Goal: Task Accomplishment & Management: Use online tool/utility

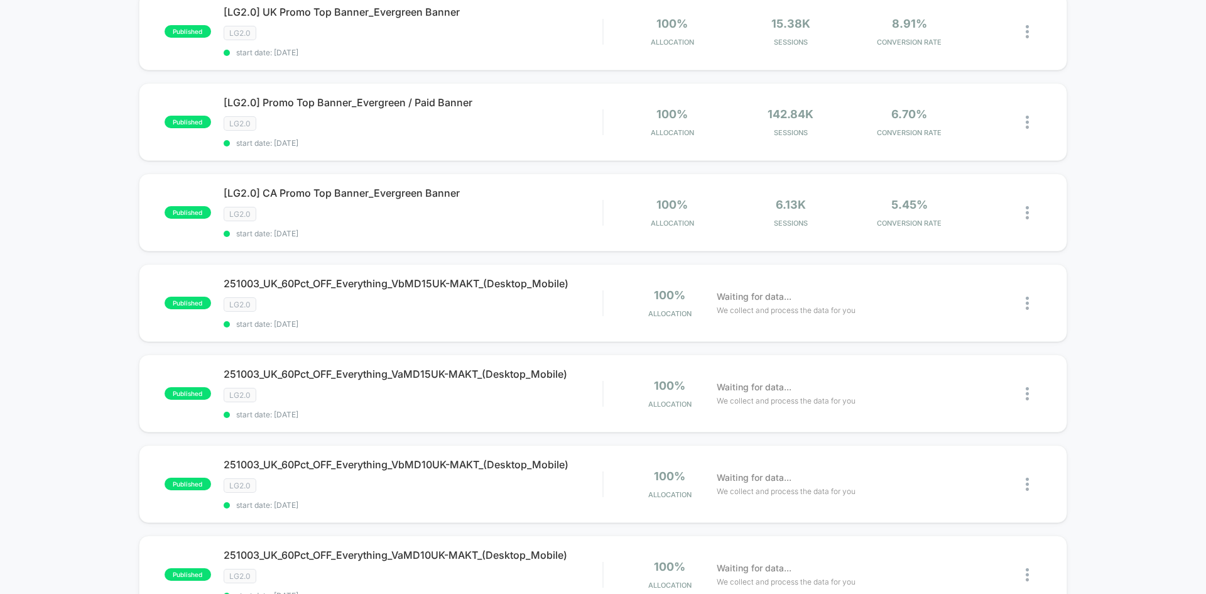
scroll to position [188, 0]
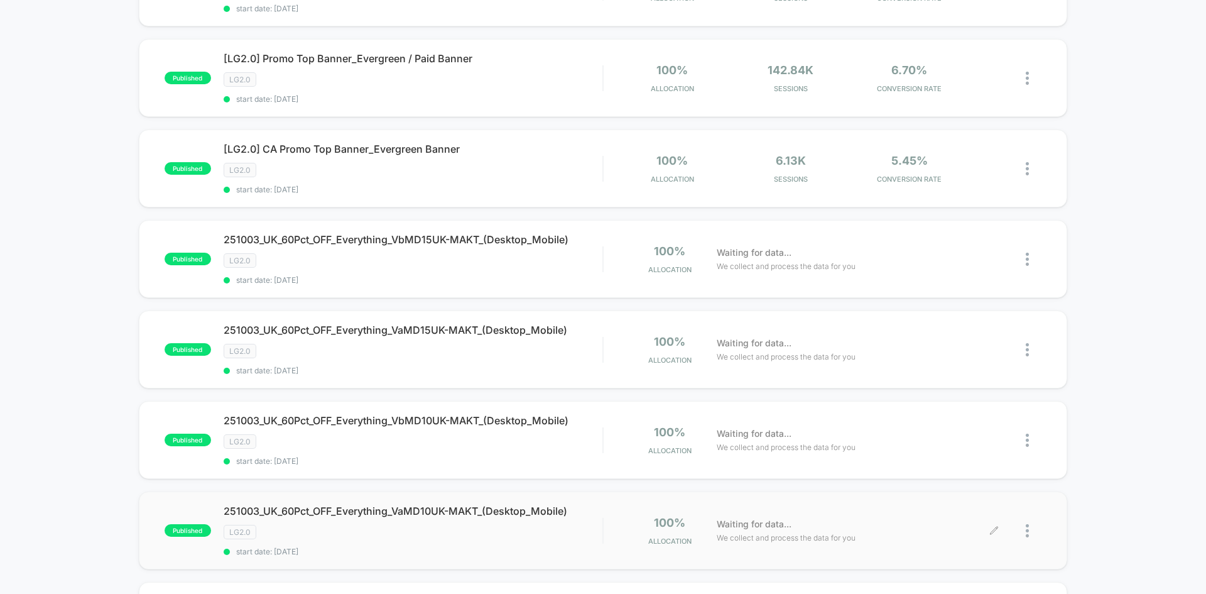
click at [1030, 528] on div at bounding box center [1034, 531] width 16 height 30
click at [986, 430] on div "Edit" at bounding box center [963, 429] width 113 height 28
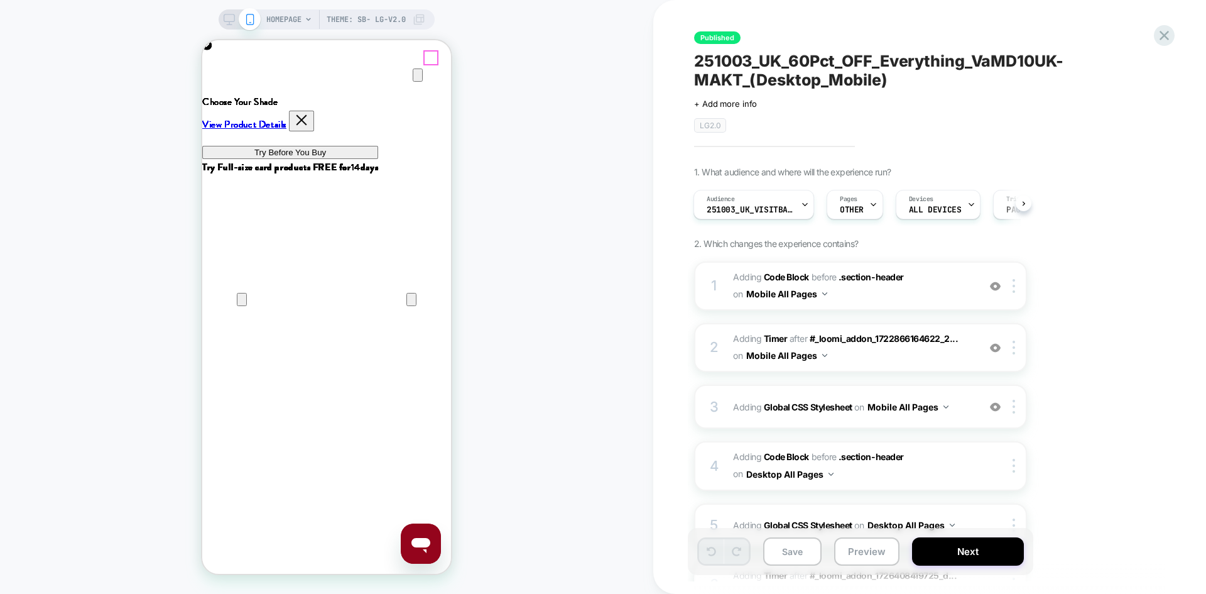
click at [219, 96] on icon "Close" at bounding box center [214, 100] width 9 height 9
click at [1163, 40] on icon at bounding box center [1164, 35] width 17 height 17
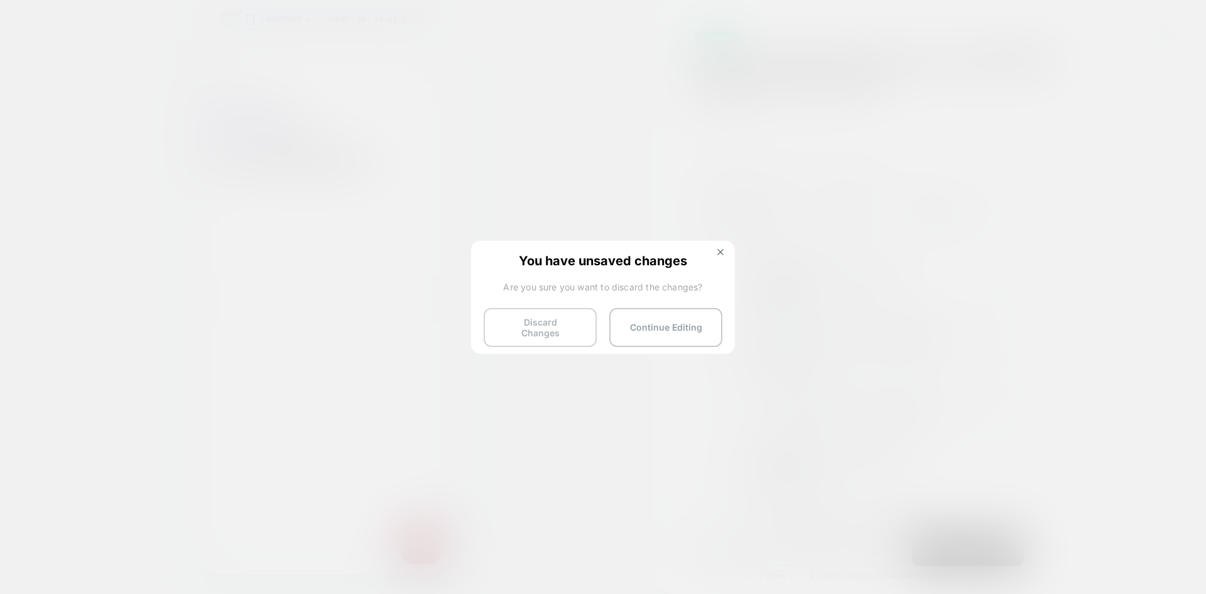
click at [535, 327] on button "Discard Changes" at bounding box center [540, 327] width 113 height 39
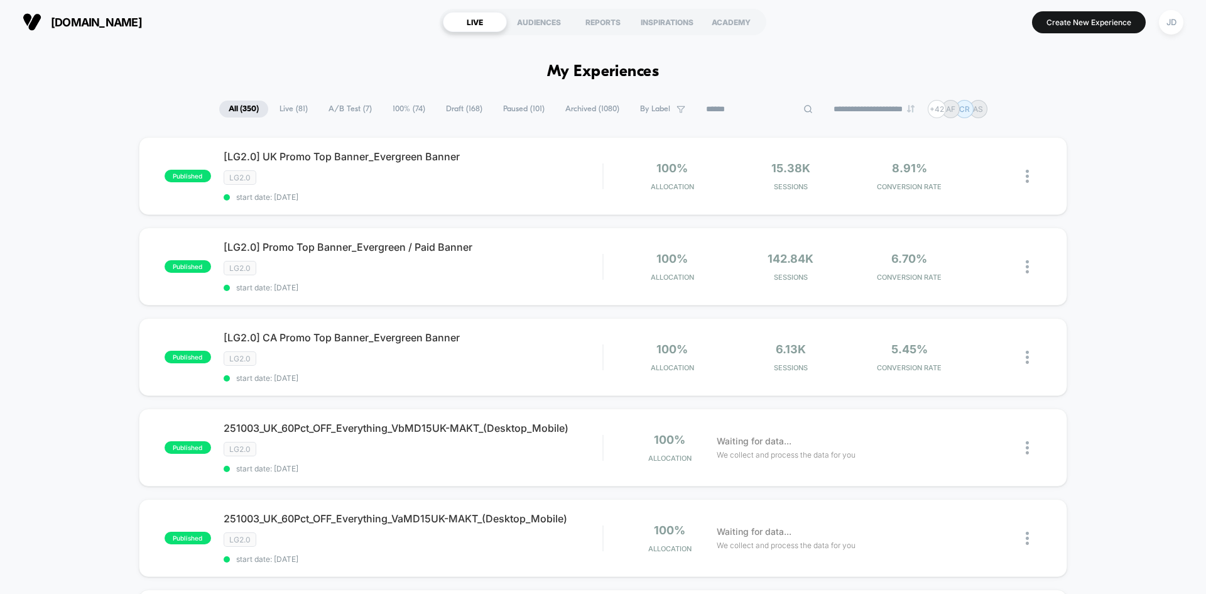
click at [759, 112] on input at bounding box center [760, 109] width 126 height 15
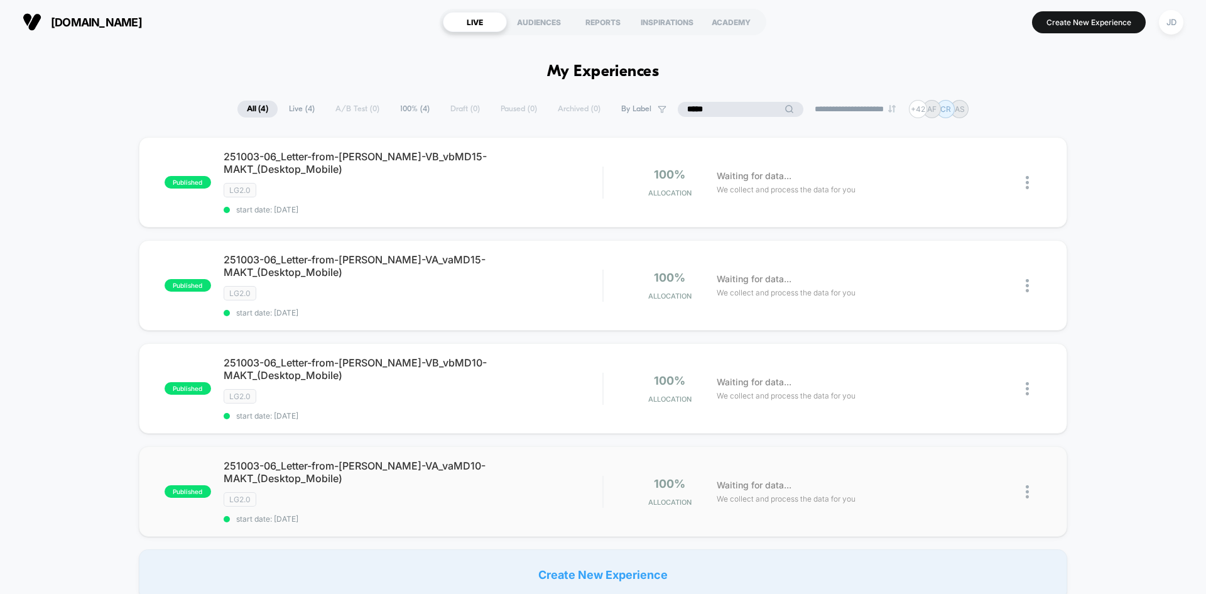
type input "*****"
click at [1026, 485] on img at bounding box center [1027, 491] width 3 height 13
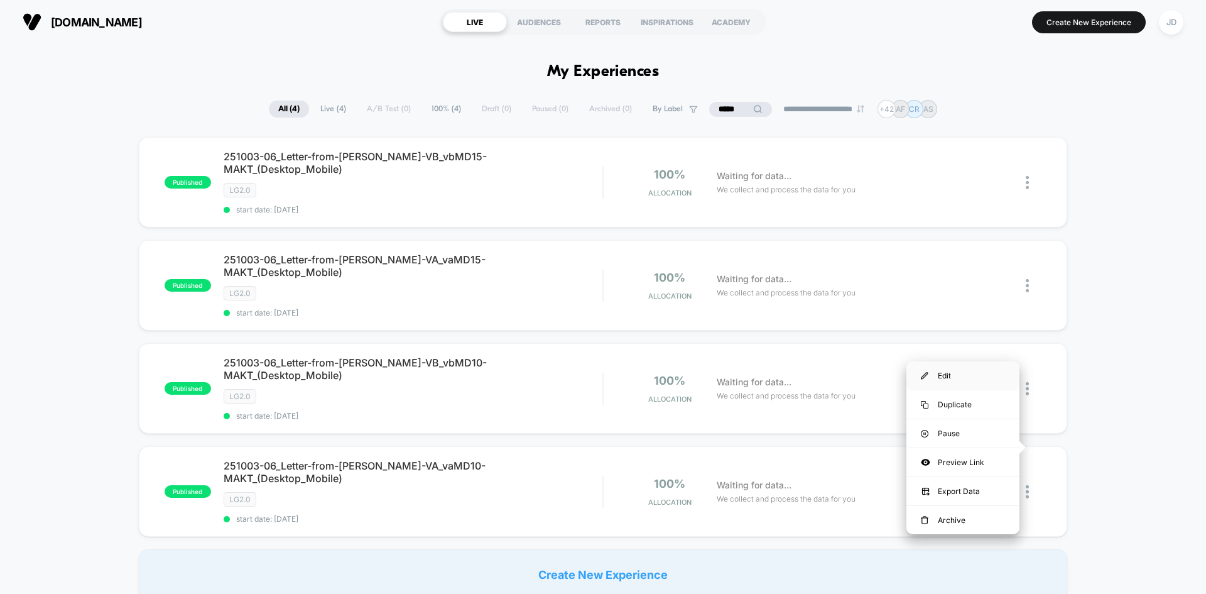
click at [949, 374] on div "Edit" at bounding box center [963, 375] width 113 height 28
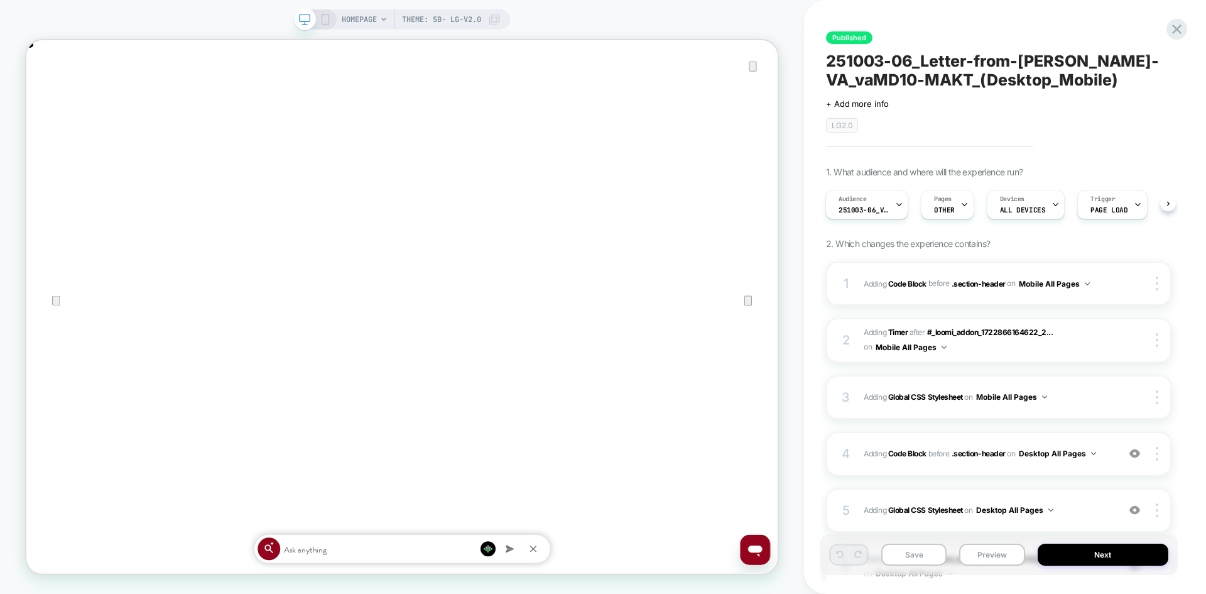
scroll to position [0, 2004]
click at [46, 96] on icon "Close" at bounding box center [38, 103] width 15 height 15
click at [1172, 31] on icon at bounding box center [1177, 29] width 17 height 17
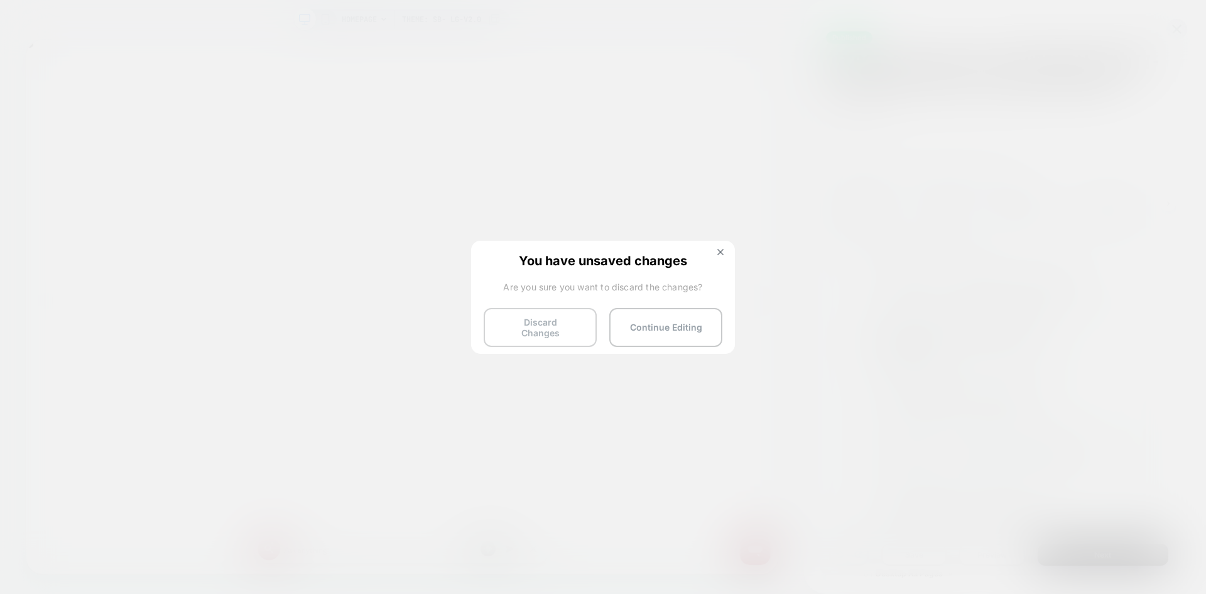
click at [520, 332] on button "Discard Changes" at bounding box center [540, 327] width 113 height 39
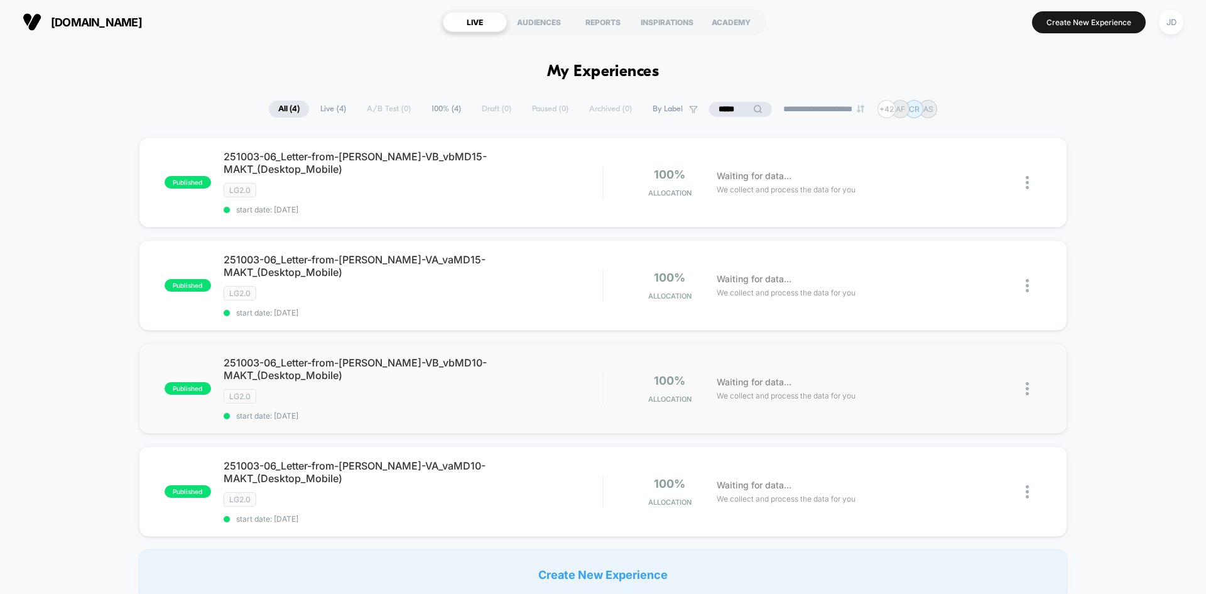
click at [1029, 382] on img at bounding box center [1027, 388] width 3 height 13
click at [955, 287] on div "Edit" at bounding box center [963, 285] width 113 height 28
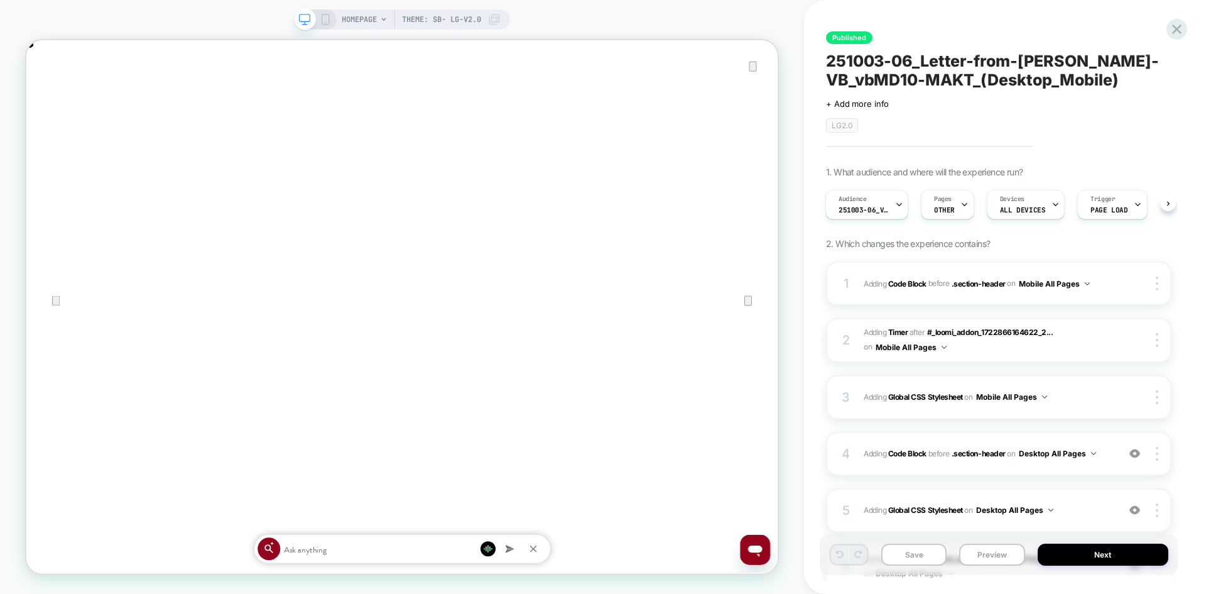
scroll to position [0, 2004]
click at [1180, 28] on icon at bounding box center [1177, 29] width 17 height 17
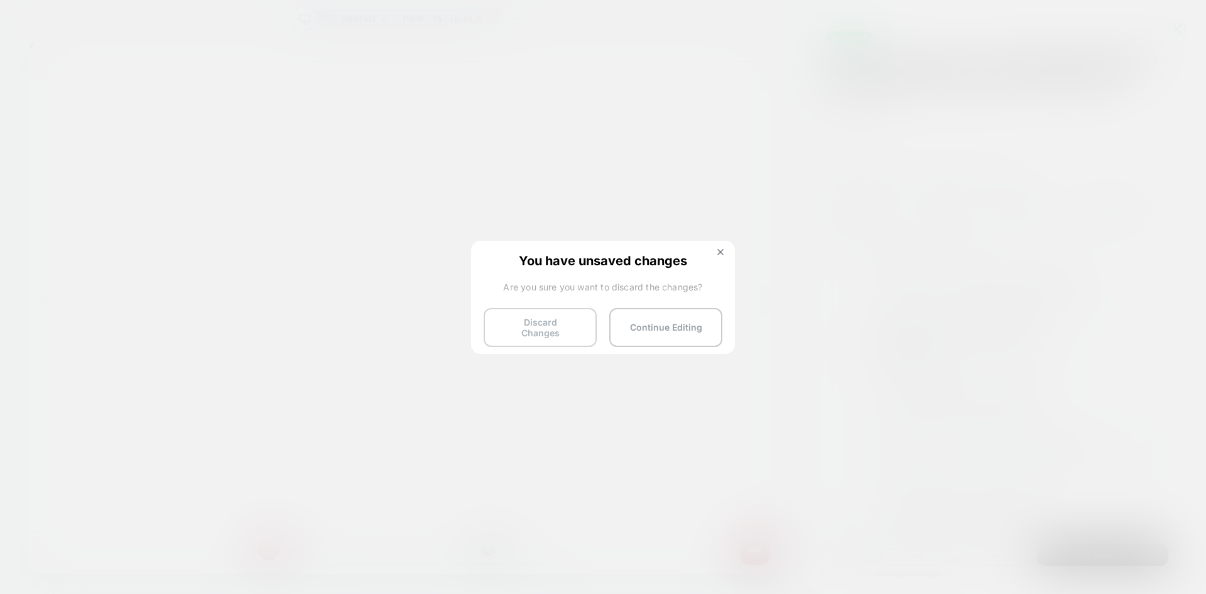
click at [537, 327] on button "Discard Changes" at bounding box center [540, 327] width 113 height 39
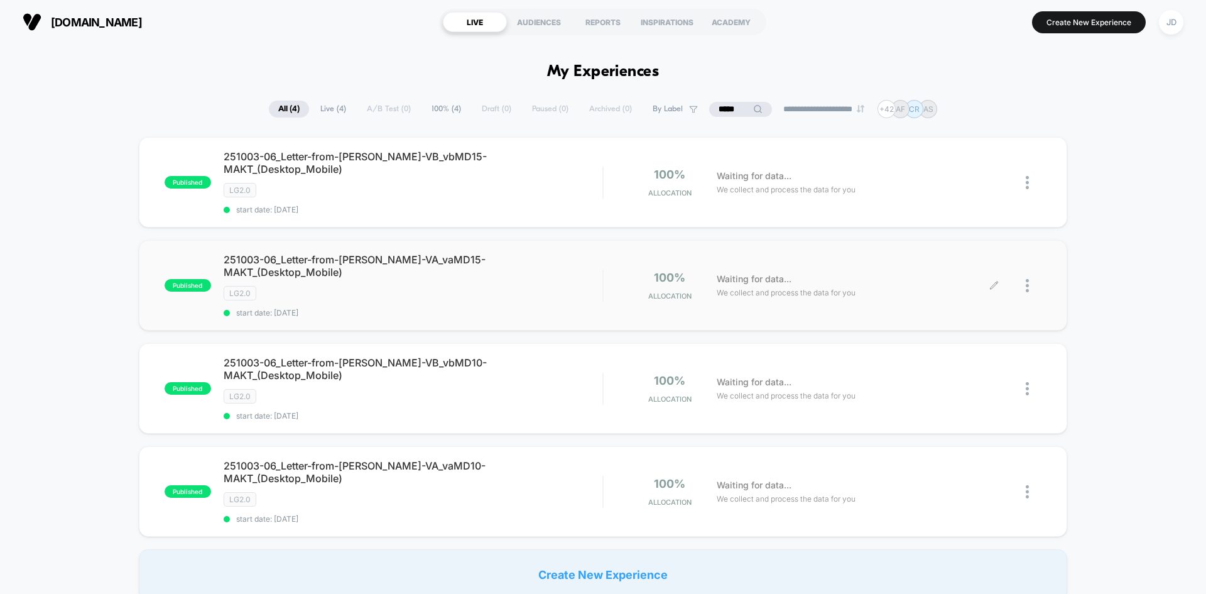
click at [1030, 271] on div at bounding box center [1034, 286] width 16 height 30
click at [969, 199] on div "Edit" at bounding box center [963, 194] width 113 height 28
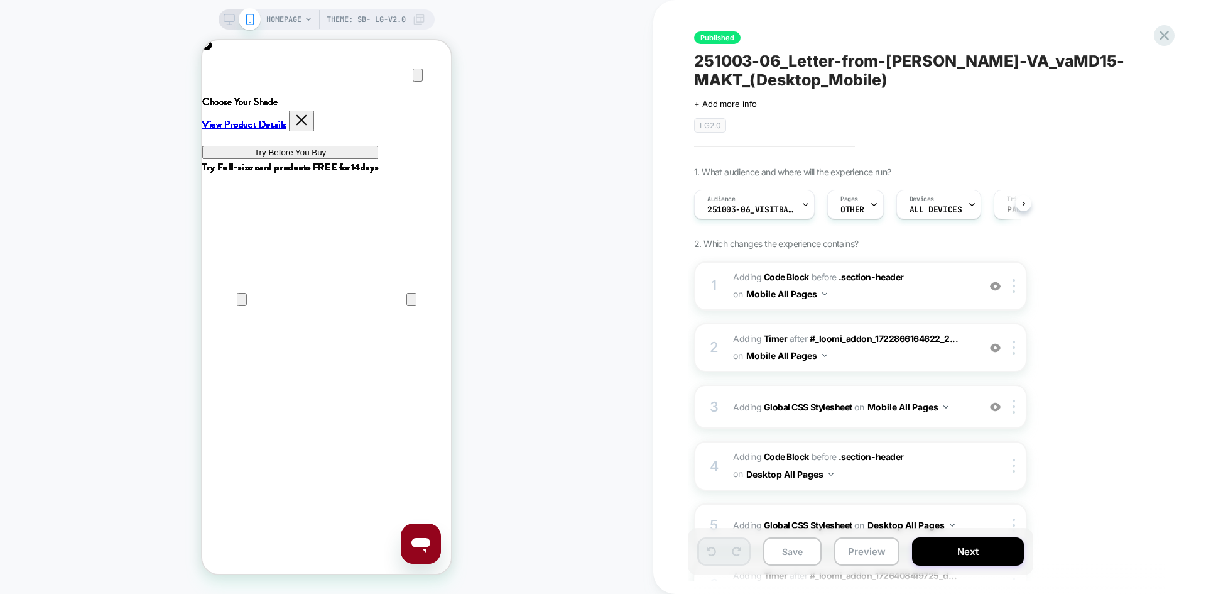
scroll to position [0, 1]
click at [221, 12] on div "HOMEPAGE Theme: SB- LG-v2.0" at bounding box center [327, 19] width 216 height 20
click at [226, 20] on icon at bounding box center [229, 19] width 11 height 11
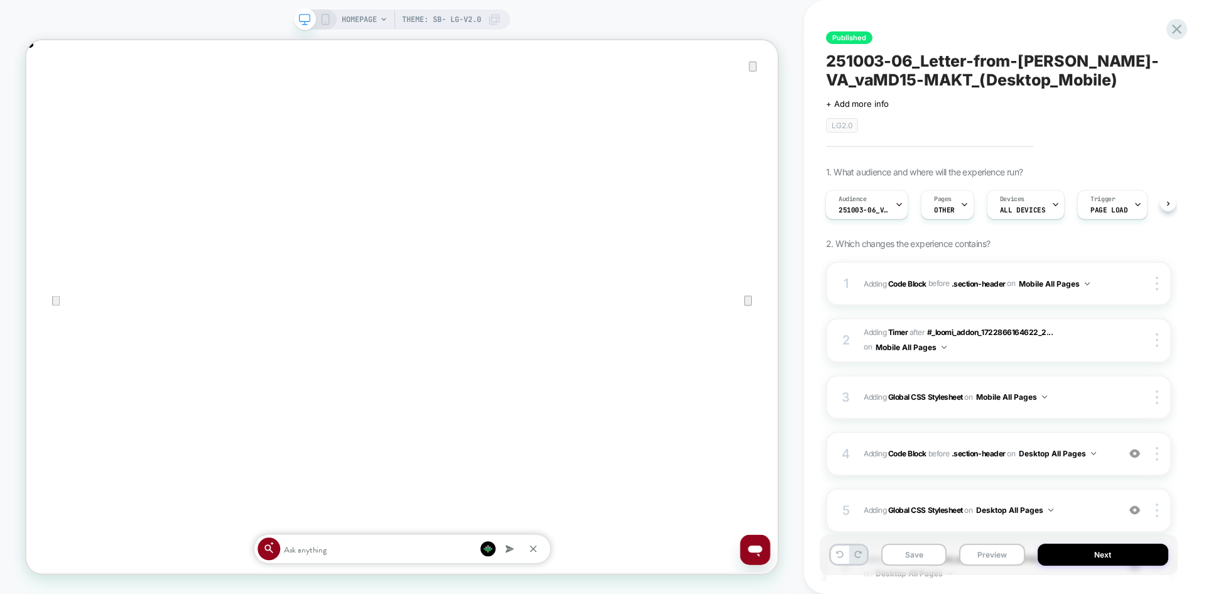
scroll to position [0, 1002]
click at [323, 14] on rect at bounding box center [325, 19] width 7 height 10
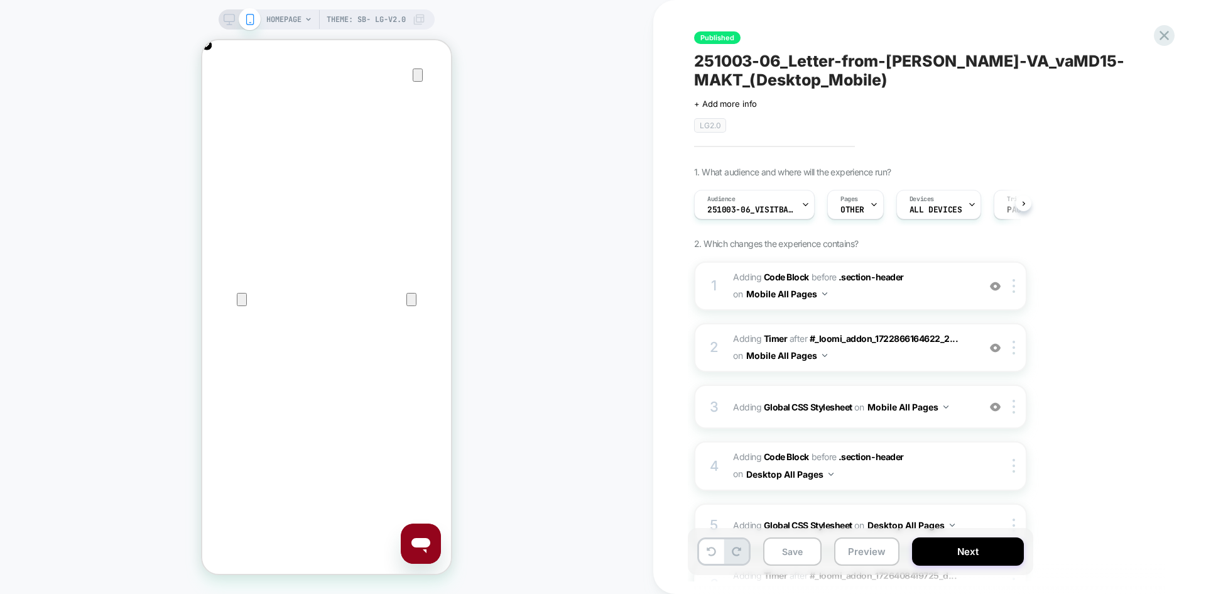
scroll to position [0, 1]
click at [1167, 32] on icon at bounding box center [1164, 35] width 17 height 17
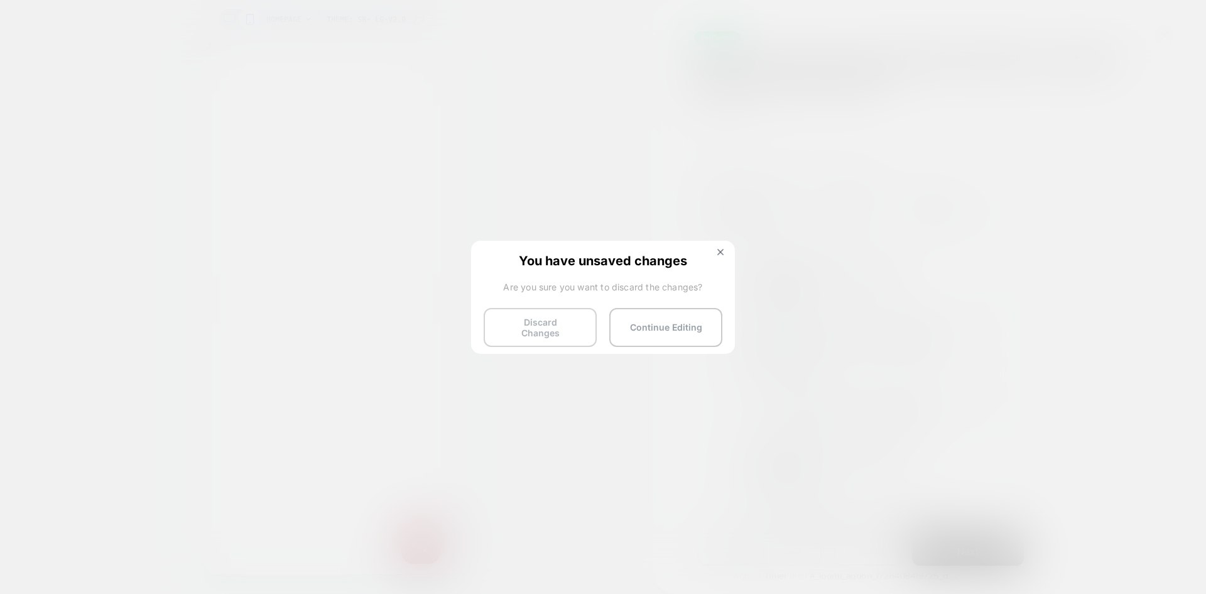
click at [542, 334] on button "Discard Changes" at bounding box center [540, 327] width 113 height 39
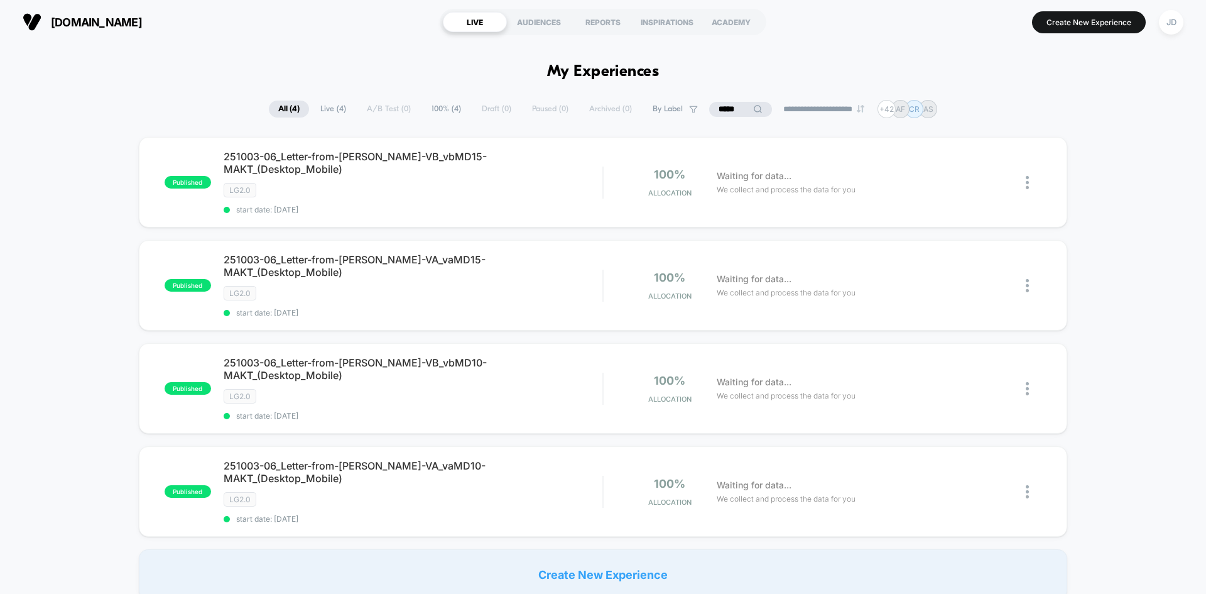
click at [731, 111] on input "*****" at bounding box center [740, 109] width 63 height 15
drag, startPoint x: 739, startPoint y: 107, endPoint x: 645, endPoint y: 107, distance: 94.2
click at [645, 107] on div "**********" at bounding box center [602, 109] width 731 height 18
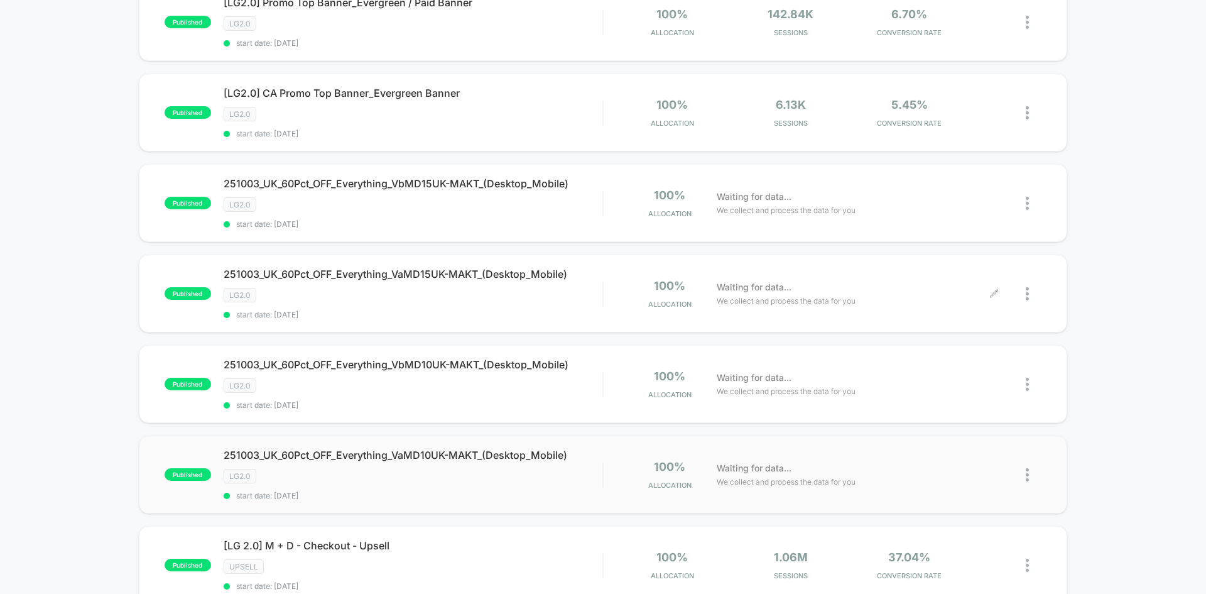
scroll to position [251, 0]
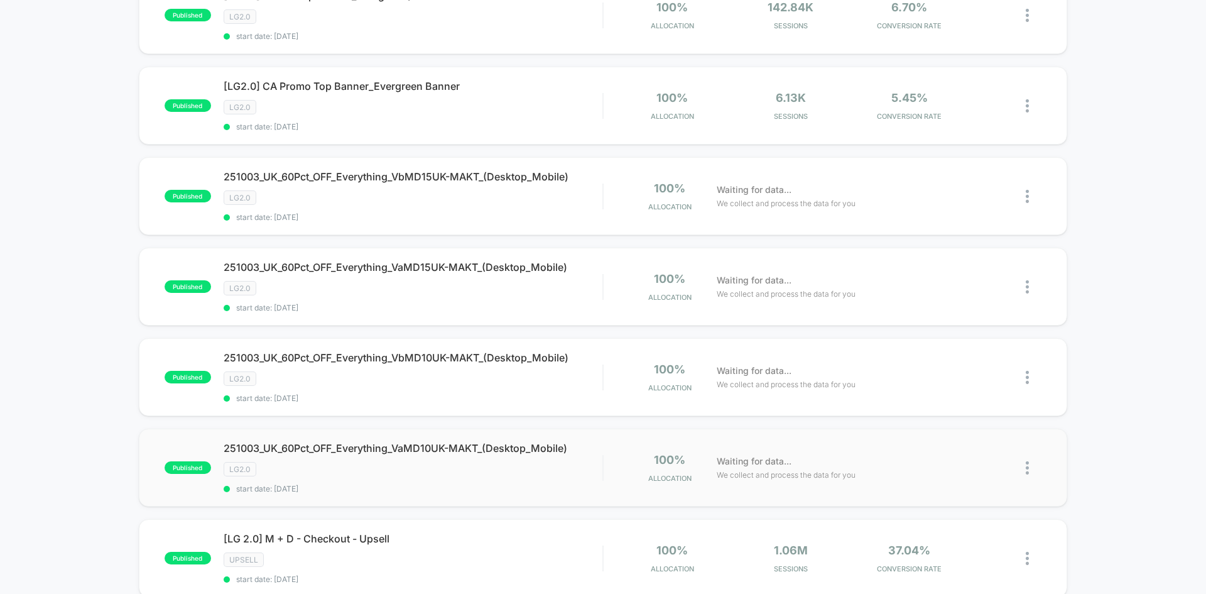
click at [1029, 467] on img at bounding box center [1027, 467] width 3 height 13
click at [974, 395] on div "Edit" at bounding box center [963, 395] width 113 height 28
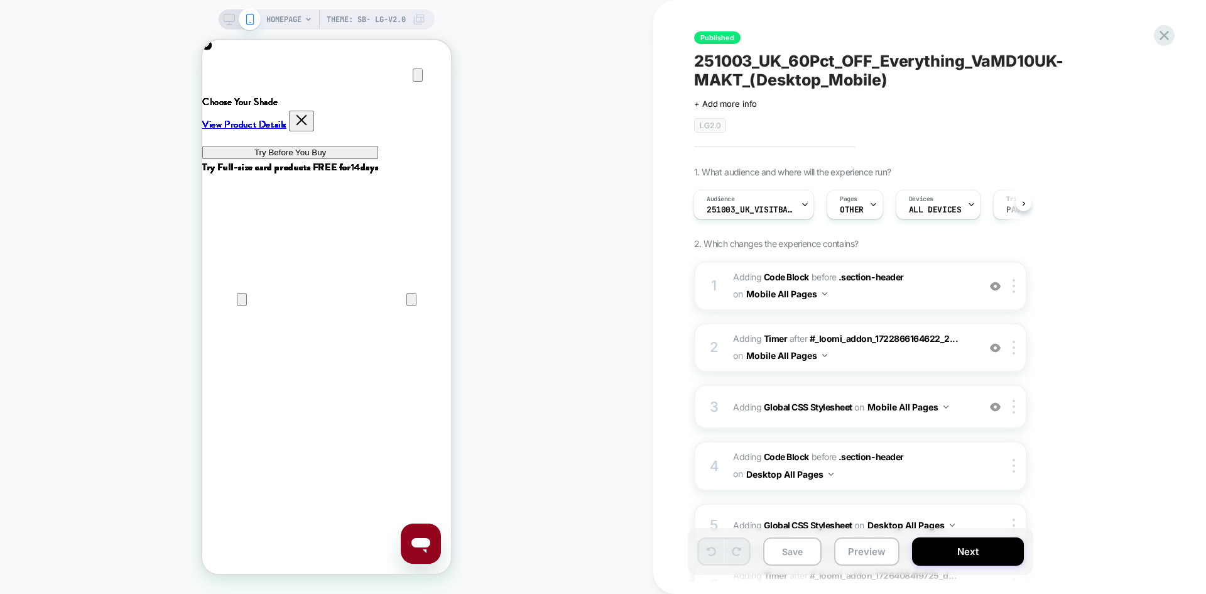
click at [227, 11] on div "HOMEPAGE Theme: SB- LG-v2.0" at bounding box center [327, 19] width 216 height 20
click at [229, 23] on icon at bounding box center [229, 22] width 1 height 3
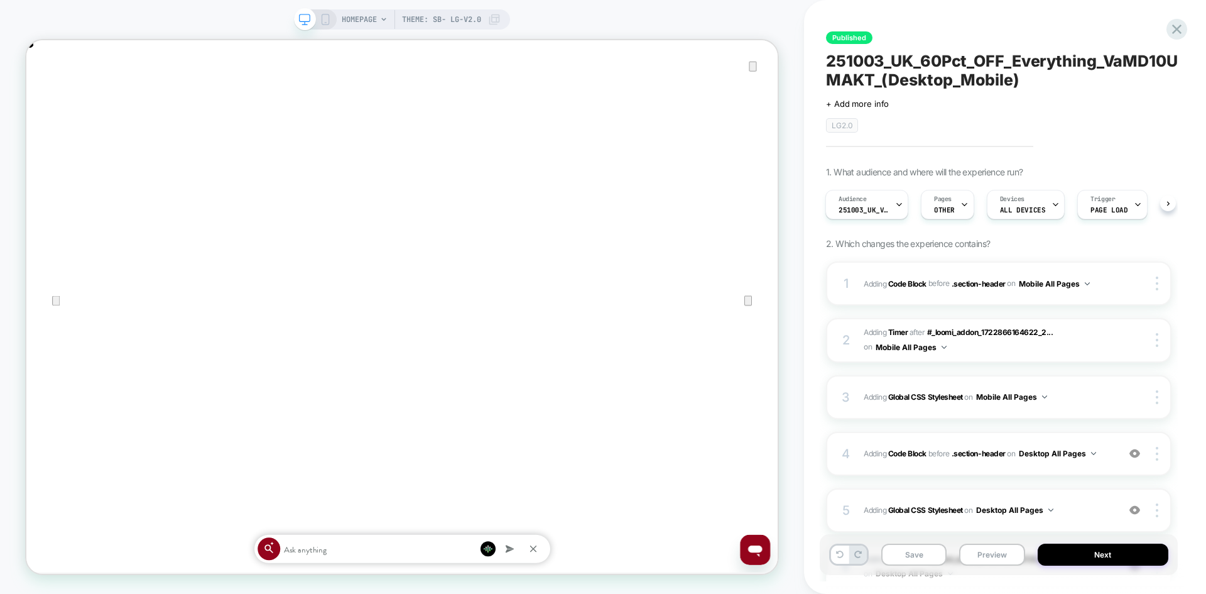
scroll to position [0, 2004]
drag, startPoint x: 321, startPoint y: 21, endPoint x: 9, endPoint y: 65, distance: 314.7
click at [321, 21] on icon at bounding box center [325, 19] width 11 height 11
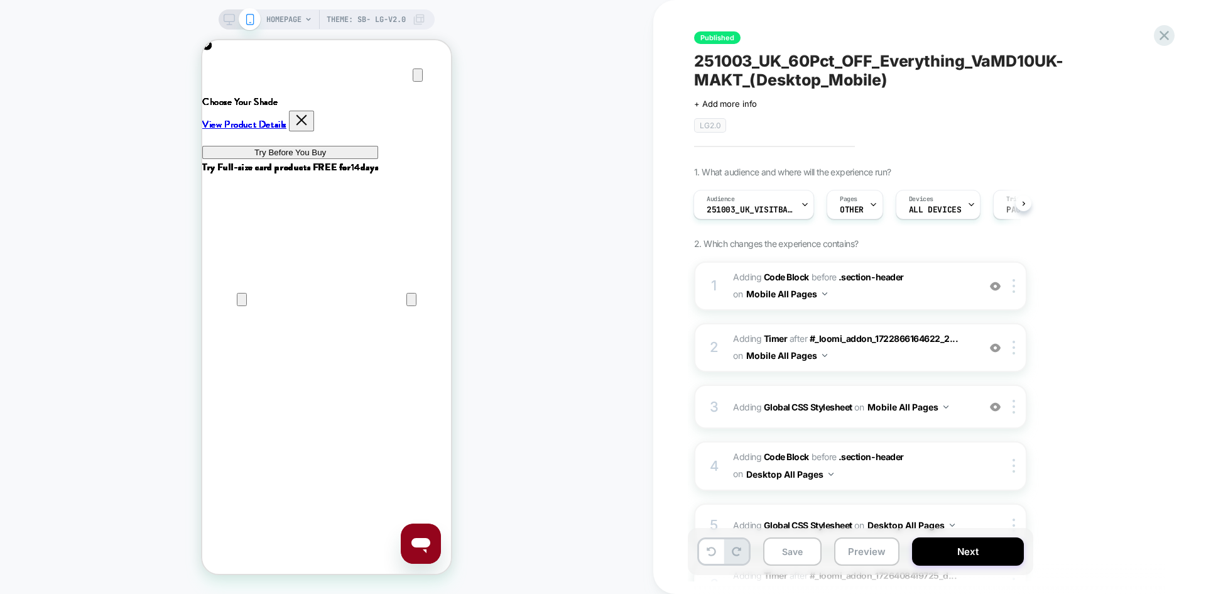
scroll to position [0, 498]
click at [1181, 35] on div "Published 251003_UK_60Pct_OFF_Everything_VaMD10UK-MAKT_(Desktop_Mobile) Click t…" at bounding box center [929, 297] width 553 height 594
